Goal: Task Accomplishment & Management: Use online tool/utility

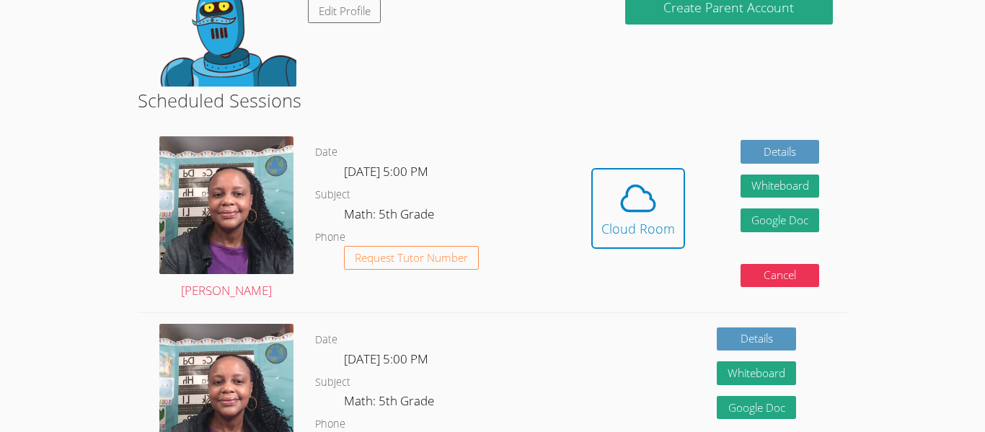
scroll to position [292, 0]
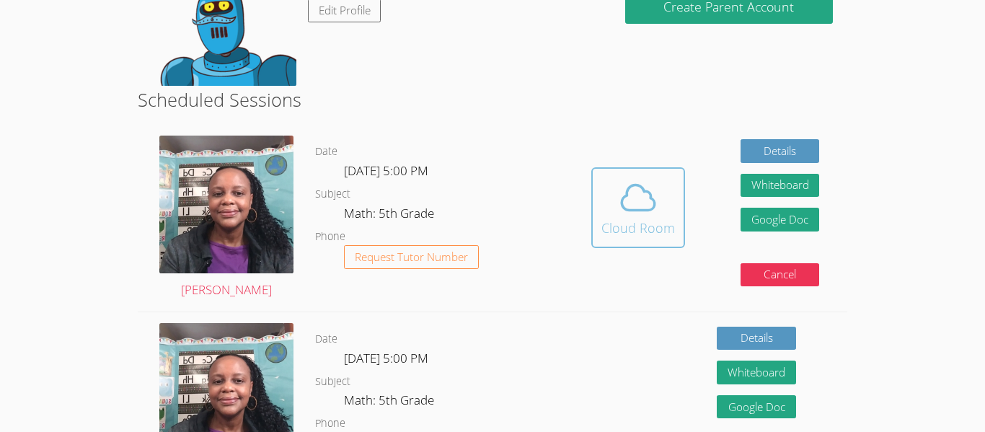
click at [653, 188] on icon at bounding box center [638, 197] width 40 height 40
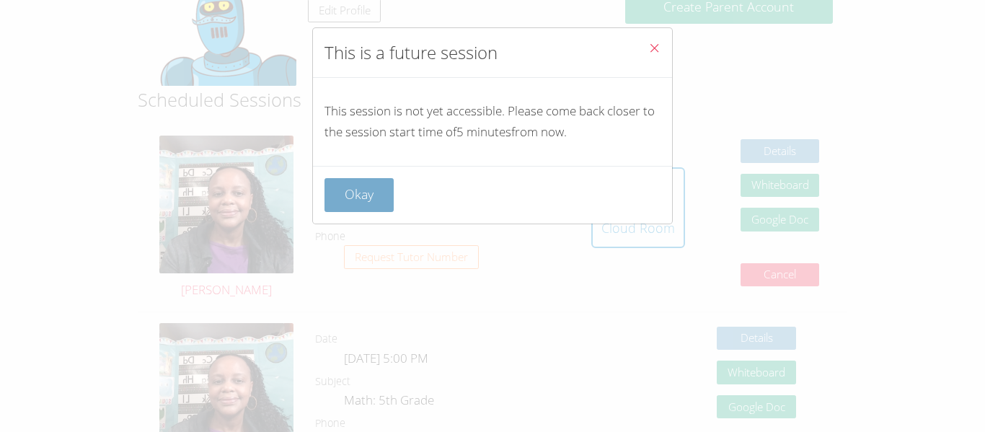
click at [352, 203] on button "Okay" at bounding box center [358, 195] width 69 height 34
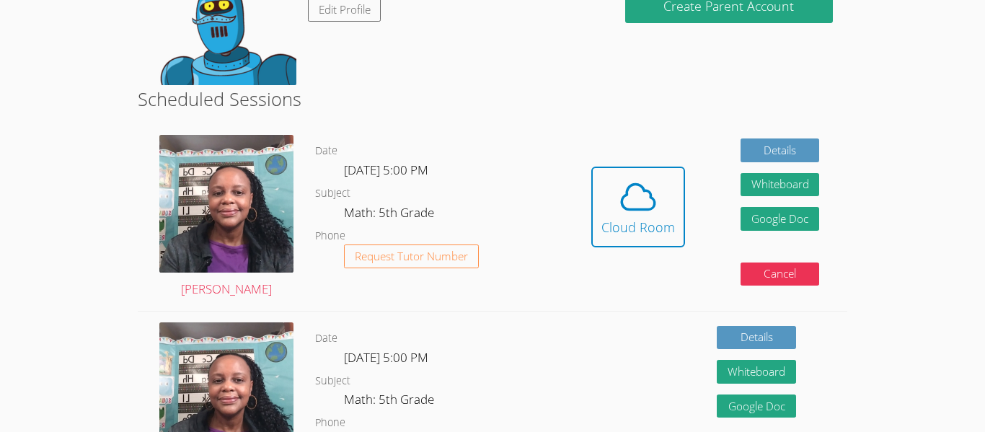
scroll to position [296, 0]
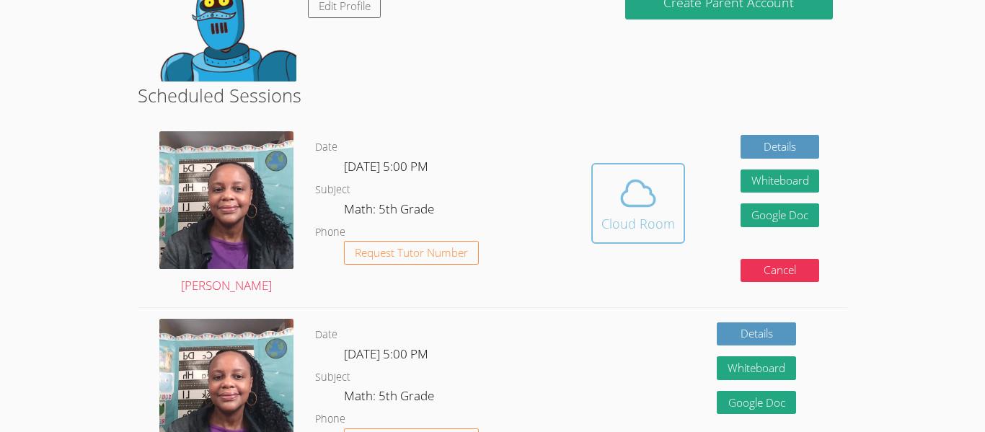
click at [614, 192] on span at bounding box center [638, 193] width 74 height 40
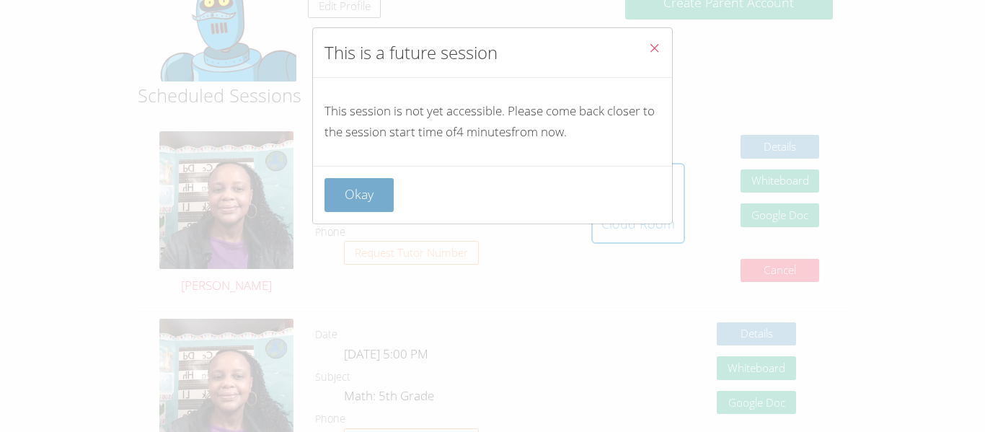
click at [337, 195] on button "Okay" at bounding box center [358, 195] width 69 height 34
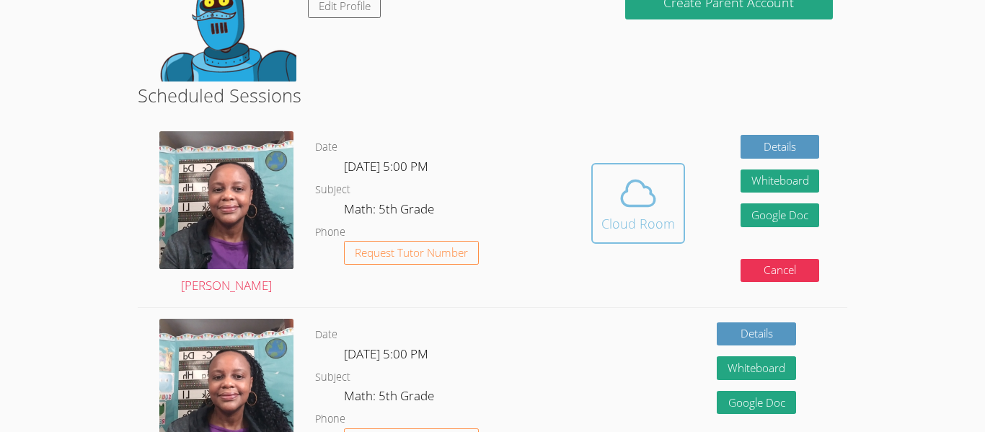
click at [613, 200] on span at bounding box center [638, 193] width 74 height 40
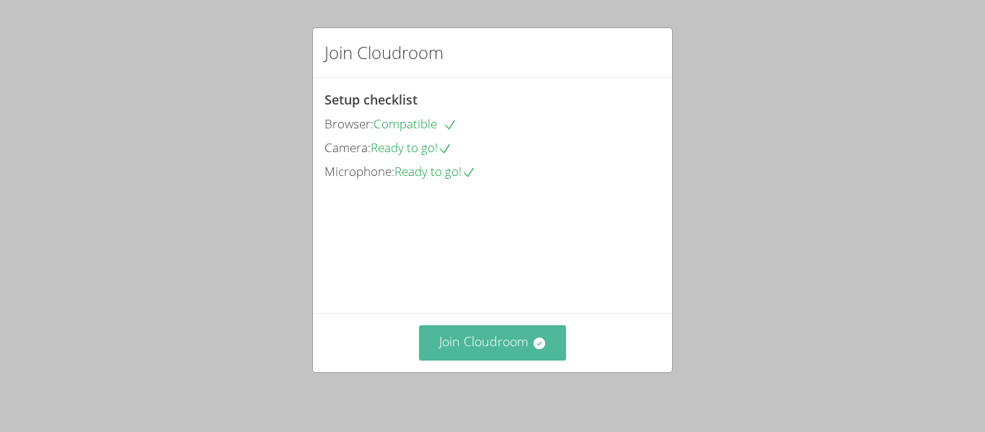
click at [470, 345] on button "Join Cloudroom" at bounding box center [493, 342] width 148 height 35
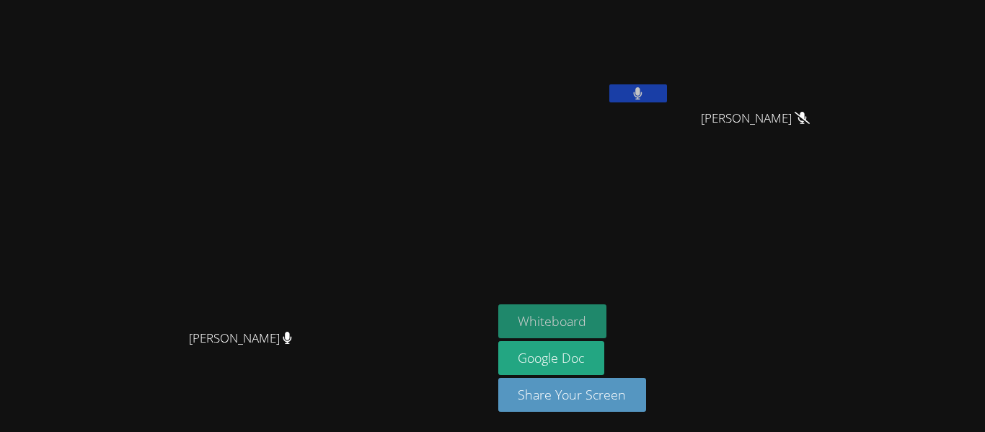
click at [607, 319] on button "Whiteboard" at bounding box center [552, 321] width 109 height 34
